Goal: Check status: Check status

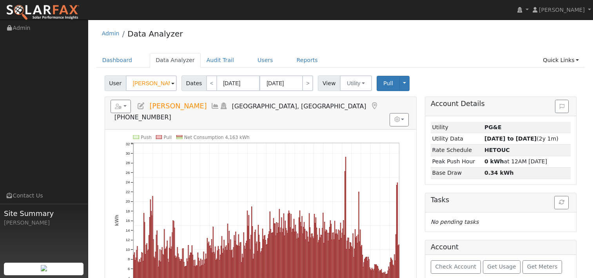
scroll to position [39, 0]
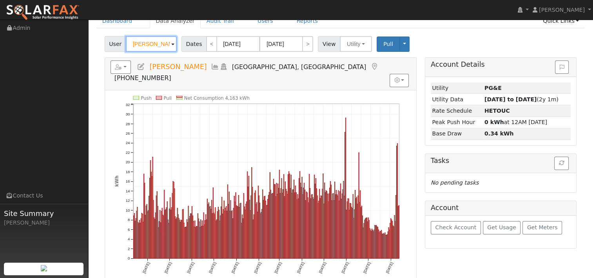
click at [153, 42] on input "[PERSON_NAME]" at bounding box center [151, 44] width 51 height 16
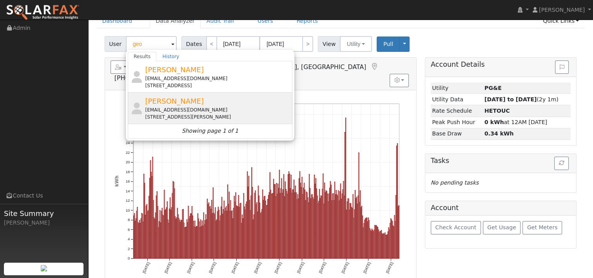
click at [167, 107] on div "[EMAIL_ADDRESS][DOMAIN_NAME]" at bounding box center [218, 109] width 146 height 7
type input "[PERSON_NAME]"
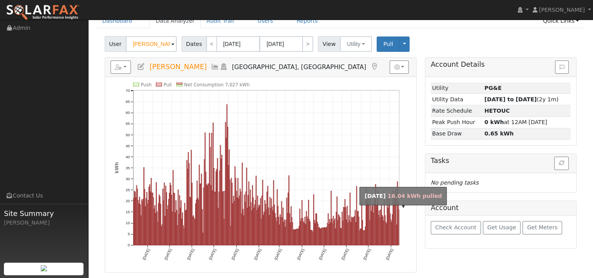
click at [399, 220] on rect "onclick=""" at bounding box center [399, 226] width 0 height 35
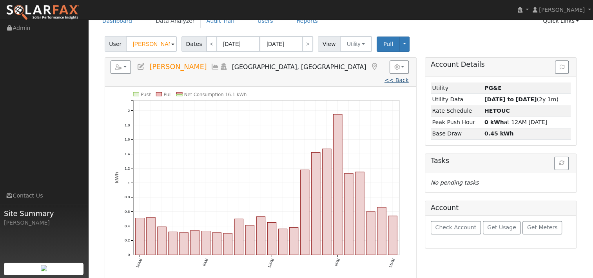
click at [385, 77] on link "<< Back" at bounding box center [397, 80] width 24 height 6
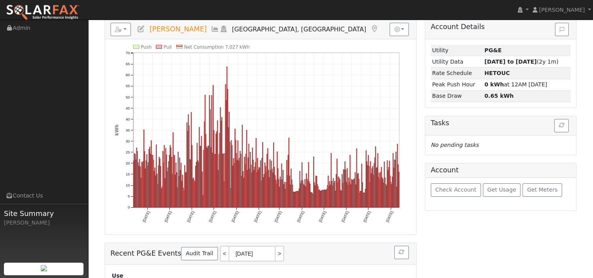
scroll to position [78, 0]
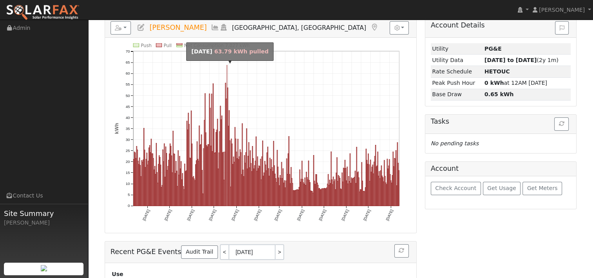
click at [227, 71] on rect "onclick=""" at bounding box center [227, 135] width 0 height 140
type input "[DATE]"
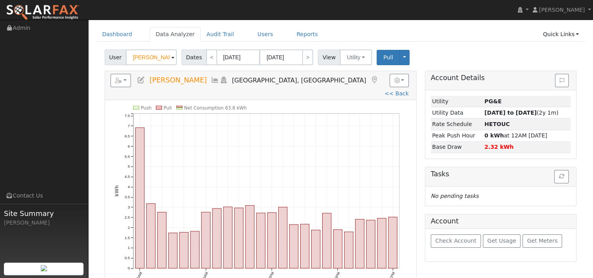
scroll to position [39, 0]
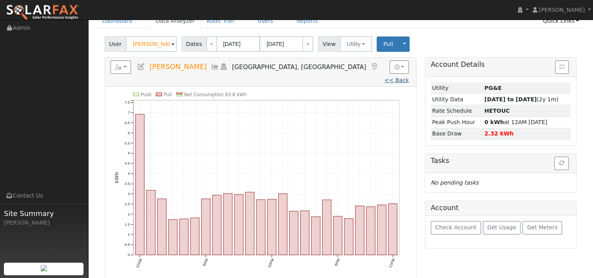
click at [385, 77] on link "<< Back" at bounding box center [397, 80] width 24 height 6
type input "[DATE]"
